Goal: Task Accomplishment & Management: Use online tool/utility

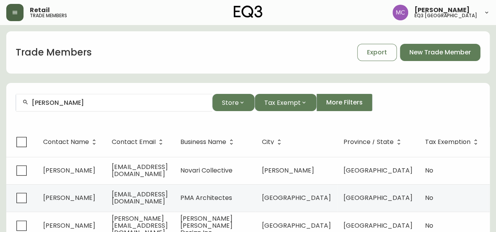
click at [19, 10] on button "button" at bounding box center [14, 12] width 17 height 17
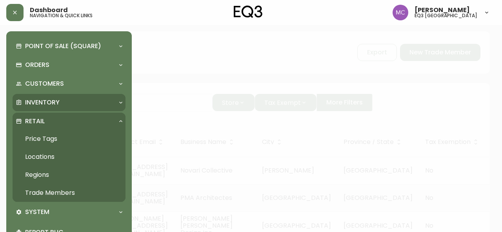
click at [48, 107] on p "Inventory" at bounding box center [42, 102] width 34 height 9
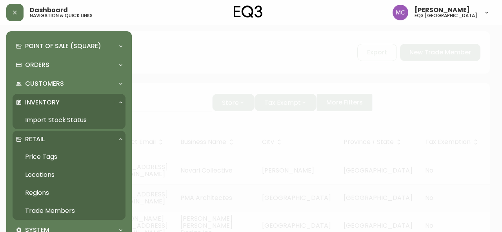
click at [55, 123] on link "Import Stock Status" at bounding box center [69, 120] width 113 height 18
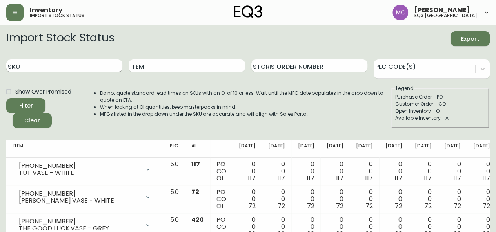
click at [58, 71] on input "SKU" at bounding box center [64, 66] width 116 height 13
paste input "[PHONE_NUMBER]"
type input "[PHONE_NUMBER]"
click at [6, 98] on button "Filter" at bounding box center [25, 105] width 39 height 15
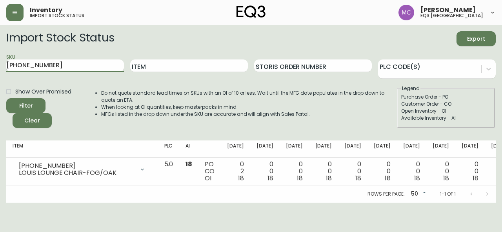
click at [58, 71] on input "[PHONE_NUMBER]" at bounding box center [65, 66] width 118 height 13
click at [480, 107] on div "Customer Order - CO" at bounding box center [445, 104] width 89 height 7
